Goal: Transaction & Acquisition: Purchase product/service

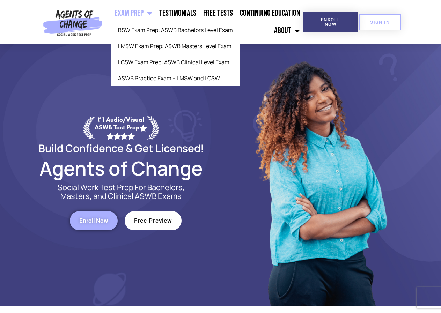
click at [137, 12] on link "Exam Prep" at bounding box center [133, 13] width 45 height 17
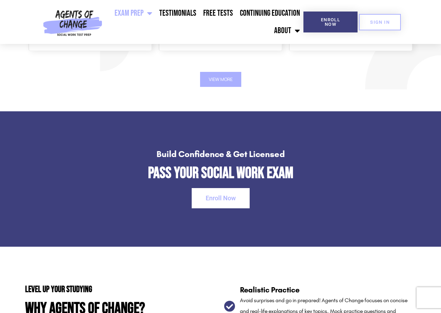
scroll to position [951, 0]
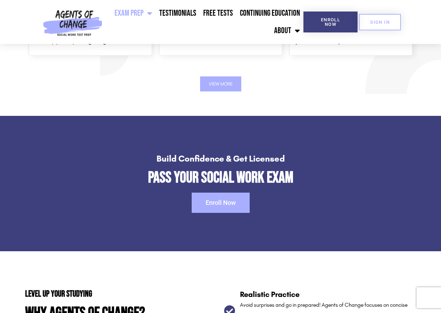
click at [218, 205] on span "Enroll Now" at bounding box center [220, 203] width 30 height 6
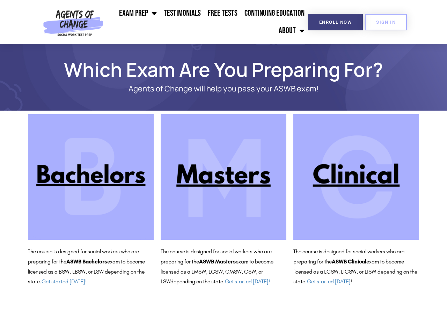
click at [359, 174] on img at bounding box center [356, 177] width 126 height 126
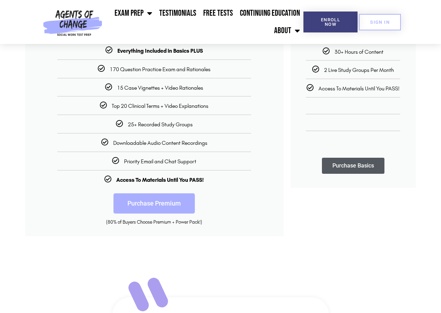
scroll to position [176, 0]
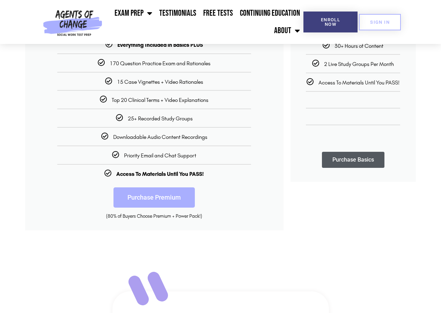
click at [144, 198] on link "Purchase Premium" at bounding box center [153, 197] width 81 height 20
